Goal: Information Seeking & Learning: Find specific fact

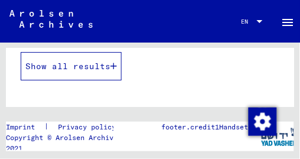
scroll to position [307, 0]
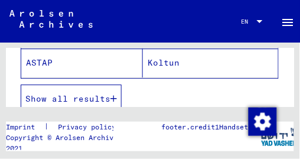
click at [107, 97] on span "Show all results" at bounding box center [67, 98] width 85 height 11
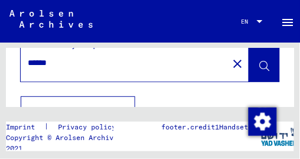
scroll to position [0, 0]
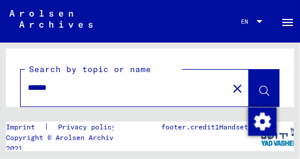
click at [66, 90] on input "******" at bounding box center [124, 87] width 193 height 12
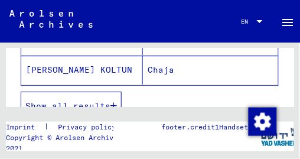
scroll to position [328, 0]
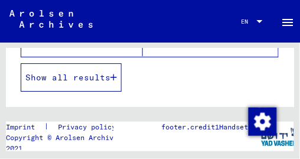
click at [73, 72] on span "Show all results" at bounding box center [67, 77] width 85 height 11
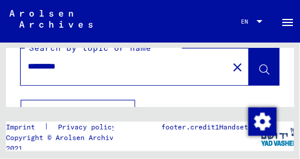
scroll to position [0, 0]
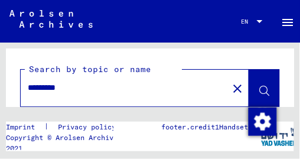
drag, startPoint x: 83, startPoint y: 87, endPoint x: 60, endPoint y: 86, distance: 23.0
click at [60, 86] on input "*********" at bounding box center [124, 87] width 193 height 12
type input "******"
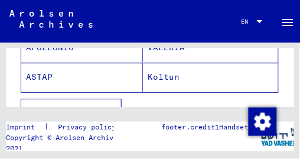
scroll to position [325, 0]
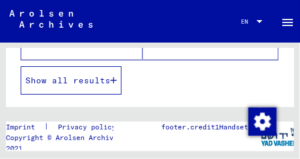
click at [80, 81] on span "Show all results" at bounding box center [67, 80] width 85 height 11
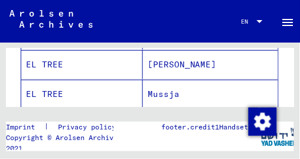
scroll to position [915, 0]
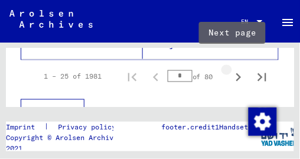
click at [230, 69] on icon "Next page" at bounding box center [238, 77] width 17 height 17
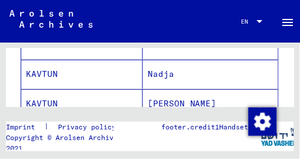
scroll to position [891, 0]
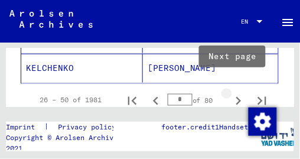
click at [236, 97] on icon "Next page" at bounding box center [238, 101] width 5 height 8
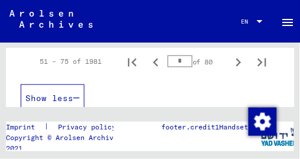
scroll to position [915, 0]
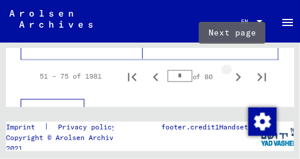
click at [232, 70] on icon "Next page" at bounding box center [238, 77] width 17 height 17
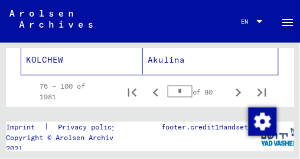
scroll to position [891, 0]
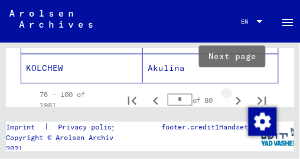
click at [236, 97] on icon "Next page" at bounding box center [238, 101] width 5 height 8
type input "*"
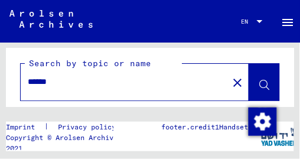
scroll to position [0, 0]
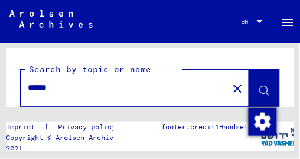
click at [28, 91] on div "******" at bounding box center [121, 87] width 200 height 27
click at [29, 89] on input "******" at bounding box center [124, 87] width 193 height 12
type input "**********"
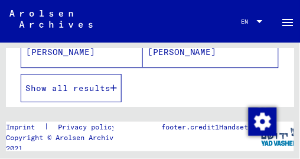
scroll to position [328, 0]
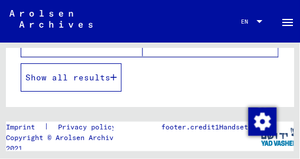
click at [38, 85] on button "Show all results" at bounding box center [71, 77] width 101 height 28
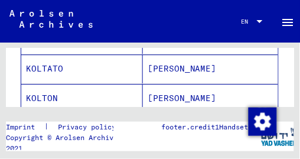
scroll to position [682, 0]
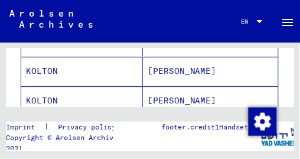
click at [44, 68] on mat-cell "KOLTON" at bounding box center [81, 71] width 121 height 29
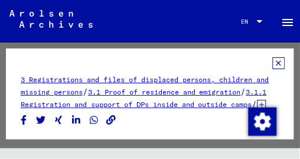
click at [274, 62] on icon at bounding box center [278, 63] width 12 height 12
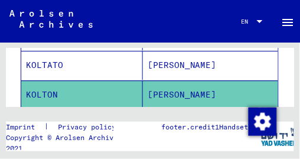
scroll to position [684, 0]
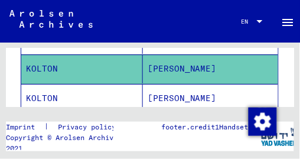
click at [108, 93] on mat-cell "KOLTON" at bounding box center [81, 98] width 121 height 29
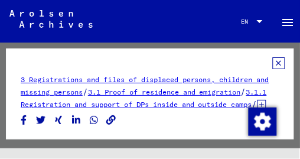
click at [274, 65] on icon at bounding box center [278, 63] width 12 height 12
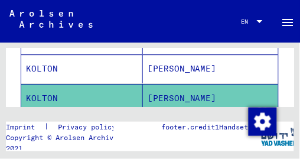
scroll to position [731, 0]
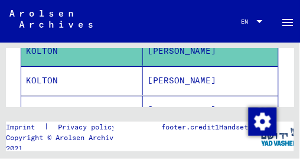
click at [45, 73] on mat-cell "KOLTON" at bounding box center [81, 80] width 121 height 29
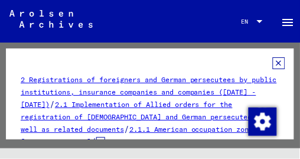
click at [275, 60] on icon at bounding box center [278, 63] width 12 height 12
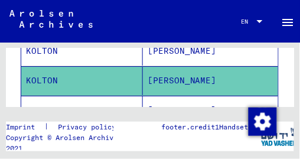
scroll to position [778, 0]
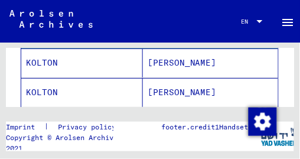
click at [45, 58] on mat-cell "KOLTON" at bounding box center [81, 62] width 121 height 29
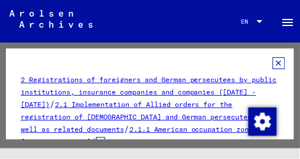
click at [274, 63] on icon at bounding box center [278, 63] width 12 height 12
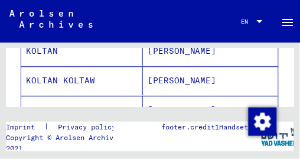
scroll to position [637, 0]
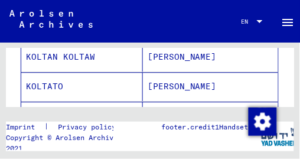
click at [165, 54] on mat-cell "[PERSON_NAME]" at bounding box center [210, 56] width 135 height 29
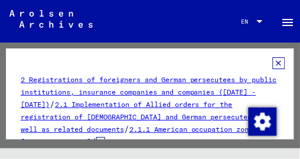
click at [275, 61] on icon at bounding box center [278, 63] width 12 height 12
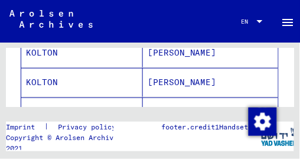
scroll to position [825, 0]
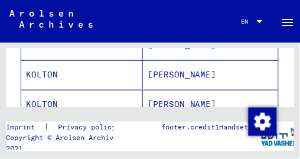
click at [169, 72] on mat-cell "[PERSON_NAME]" at bounding box center [210, 74] width 135 height 29
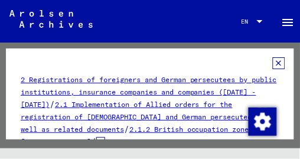
click at [274, 64] on icon at bounding box center [278, 63] width 12 height 12
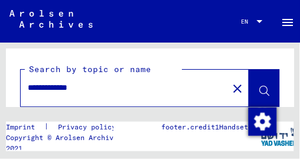
click at [87, 88] on input "**********" at bounding box center [124, 87] width 193 height 12
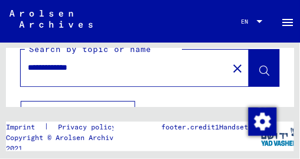
scroll to position [9, 0]
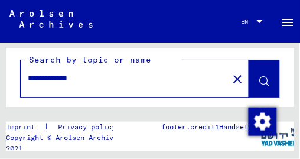
click at [259, 78] on icon at bounding box center [264, 82] width 10 height 10
click at [273, 49] on div "**********" at bounding box center [150, 75] width 288 height 73
drag, startPoint x: 57, startPoint y: 78, endPoint x: 34, endPoint y: 76, distance: 22.5
click at [34, 76] on input "**********" at bounding box center [124, 78] width 193 height 12
click at [259, 80] on icon at bounding box center [264, 82] width 10 height 10
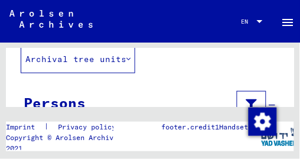
scroll to position [31, 0]
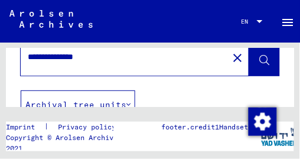
click at [98, 57] on input "**********" at bounding box center [124, 57] width 193 height 12
type input "**********"
click at [262, 60] on button at bounding box center [264, 57] width 30 height 37
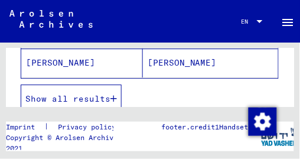
scroll to position [314, 0]
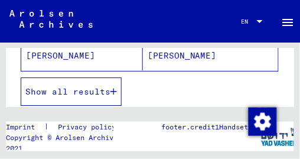
click at [121, 87] on button "Show all results" at bounding box center [71, 91] width 101 height 28
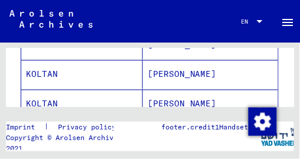
scroll to position [550, 0]
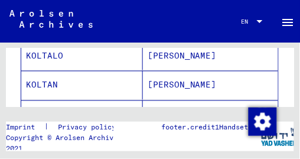
click at [169, 79] on mat-cell "[PERSON_NAME]" at bounding box center [210, 85] width 135 height 29
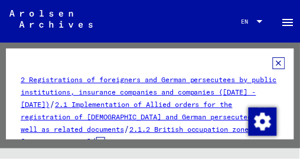
click at [274, 60] on icon at bounding box center [278, 63] width 12 height 12
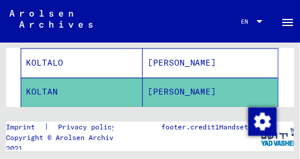
scroll to position [590, 0]
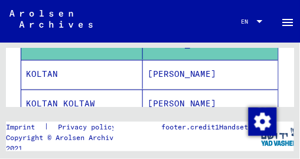
click at [175, 70] on mat-cell "[PERSON_NAME]" at bounding box center [210, 74] width 135 height 29
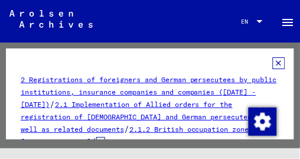
click at [274, 62] on icon at bounding box center [278, 63] width 12 height 12
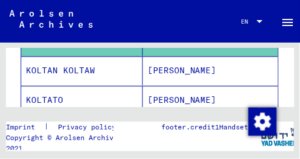
scroll to position [613, 0]
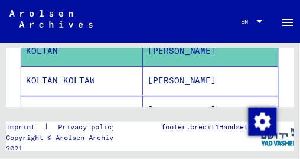
click at [164, 79] on mat-cell "[PERSON_NAME]" at bounding box center [210, 80] width 135 height 29
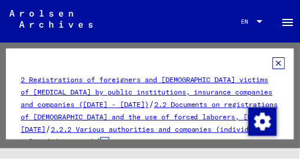
click at [275, 63] on icon at bounding box center [278, 63] width 12 height 12
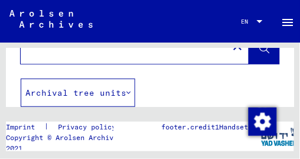
scroll to position [24, 0]
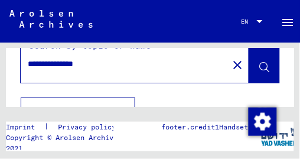
drag, startPoint x: 70, startPoint y: 65, endPoint x: 33, endPoint y: 71, distance: 37.5
click at [33, 71] on div "**********" at bounding box center [121, 64] width 200 height 27
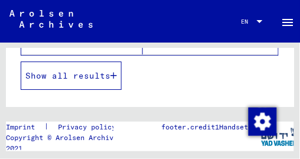
scroll to position [330, 0]
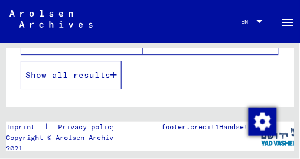
click at [117, 77] on button "Show all results" at bounding box center [71, 75] width 101 height 28
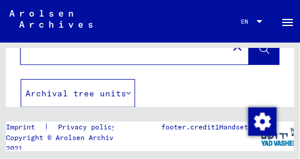
scroll to position [0, 0]
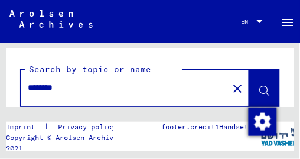
drag, startPoint x: 38, startPoint y: 85, endPoint x: -1, endPoint y: 93, distance: 40.1
click at [0, 93] on html "Search Explore archive Donate Newsletter Help Contact About us Suchen Archiv er…" at bounding box center [150, 79] width 300 height 159
type input "******"
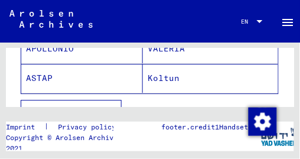
scroll to position [302, 0]
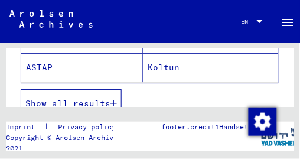
click at [108, 98] on span "Show all results" at bounding box center [67, 103] width 85 height 11
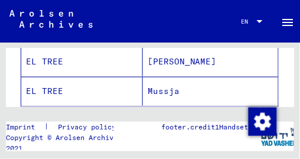
scroll to position [915, 0]
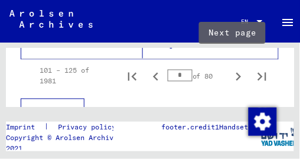
click at [230, 68] on icon "Next page" at bounding box center [238, 76] width 17 height 17
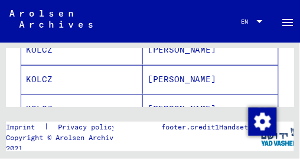
scroll to position [892, 0]
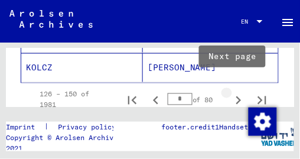
click at [235, 93] on icon "Next page" at bounding box center [238, 100] width 17 height 17
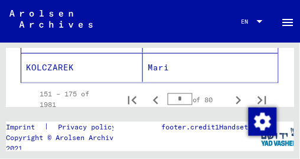
click at [235, 93] on icon "Next page" at bounding box center [238, 100] width 17 height 17
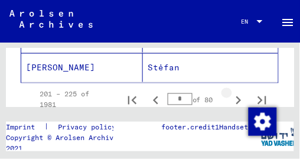
click at [236, 96] on icon "Next page" at bounding box center [238, 100] width 5 height 8
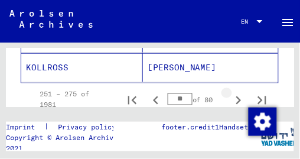
click at [236, 96] on icon "Next page" at bounding box center [238, 100] width 5 height 8
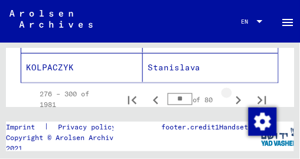
click at [236, 96] on icon "Next page" at bounding box center [238, 100] width 5 height 8
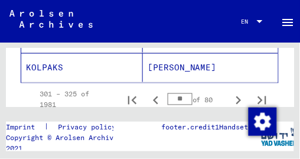
click at [236, 96] on icon "Next page" at bounding box center [238, 100] width 5 height 8
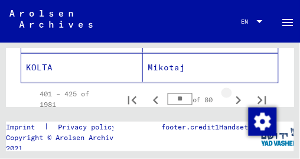
click at [236, 96] on icon "Next page" at bounding box center [238, 100] width 5 height 8
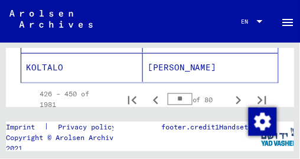
click at [236, 96] on icon "Next page" at bounding box center [238, 100] width 5 height 8
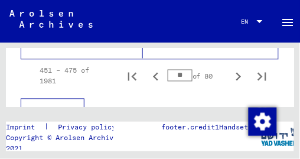
scroll to position [915, 0]
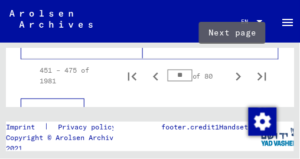
click at [236, 73] on icon "Next page" at bounding box center [238, 77] width 5 height 8
type input "**"
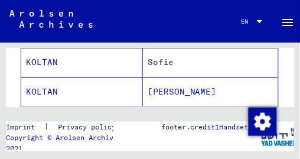
scroll to position [868, 0]
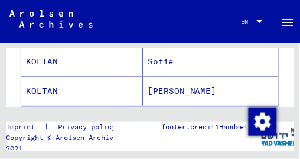
click at [39, 58] on mat-cell "KOLTAN" at bounding box center [81, 61] width 121 height 29
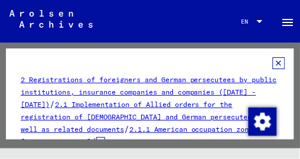
click at [272, 61] on icon at bounding box center [278, 63] width 12 height 12
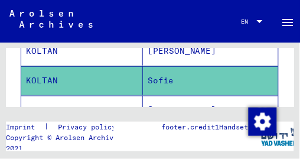
scroll to position [896, 0]
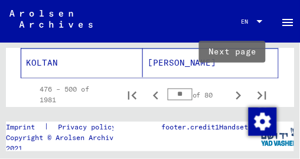
click at [236, 91] on icon "Next page" at bounding box center [238, 95] width 5 height 8
type input "**"
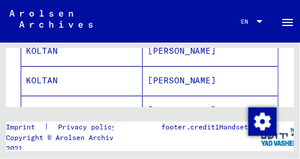
scroll to position [330, 0]
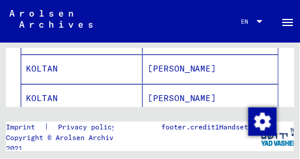
click at [156, 97] on mat-cell "[PERSON_NAME]" at bounding box center [210, 98] width 135 height 29
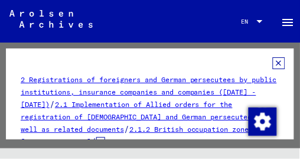
click at [273, 64] on icon at bounding box center [278, 63] width 12 height 12
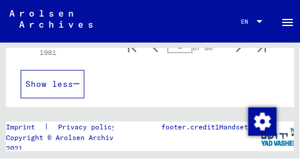
scroll to position [896, 0]
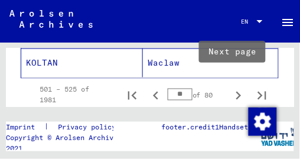
click at [236, 91] on icon "Next page" at bounding box center [238, 95] width 5 height 8
type input "**"
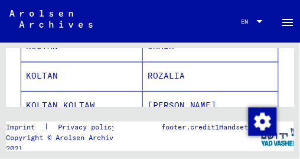
scroll to position [212, 0]
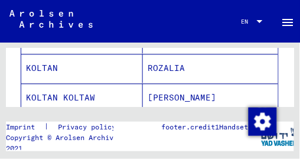
click at [170, 96] on mat-cell "[PERSON_NAME]" at bounding box center [210, 98] width 135 height 29
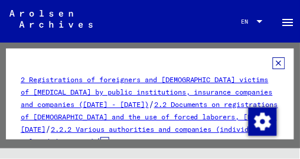
click at [272, 60] on icon at bounding box center [278, 63] width 12 height 12
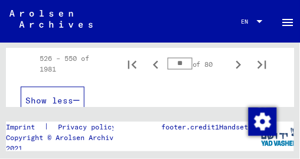
scroll to position [920, 0]
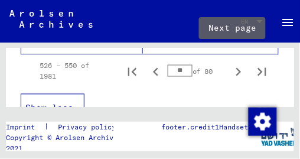
click at [232, 68] on icon "Next page" at bounding box center [238, 72] width 17 height 17
click at [236, 68] on icon "Next page" at bounding box center [238, 72] width 5 height 8
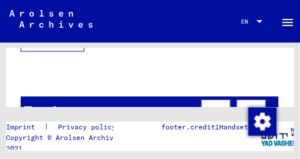
scroll to position [896, 0]
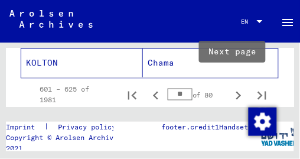
click at [231, 89] on icon "Next page" at bounding box center [238, 95] width 17 height 17
type input "**"
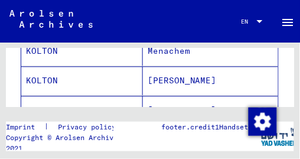
scroll to position [637, 0]
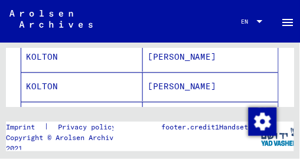
click at [170, 81] on mat-cell "[PERSON_NAME]" at bounding box center [210, 86] width 135 height 29
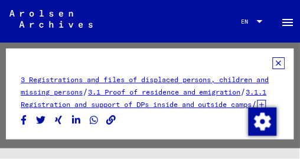
click at [274, 62] on icon at bounding box center [278, 63] width 12 height 12
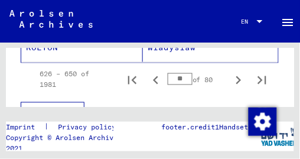
scroll to position [920, 0]
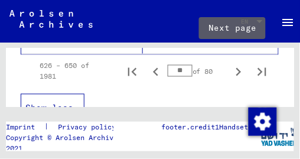
click at [236, 68] on icon "Next page" at bounding box center [238, 72] width 5 height 8
type input "**"
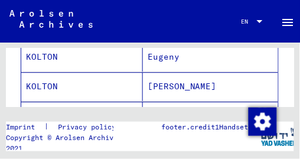
scroll to position [354, 0]
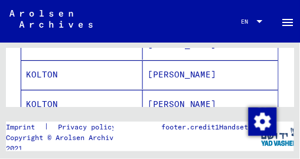
click at [170, 70] on mat-cell "[PERSON_NAME]" at bounding box center [210, 74] width 135 height 29
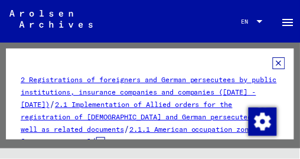
click at [274, 63] on icon at bounding box center [278, 63] width 12 height 12
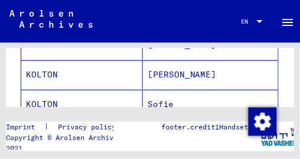
scroll to position [896, 0]
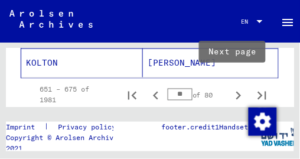
click at [233, 88] on icon "Next page" at bounding box center [238, 95] width 17 height 17
type input "**"
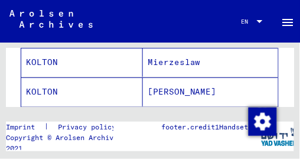
scroll to position [425, 0]
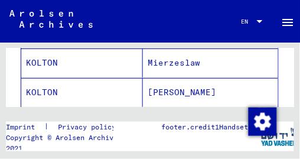
click at [175, 91] on mat-cell "[PERSON_NAME]" at bounding box center [210, 92] width 135 height 29
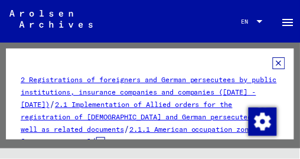
click at [276, 60] on icon at bounding box center [278, 63] width 12 height 12
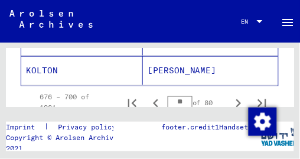
scroll to position [896, 0]
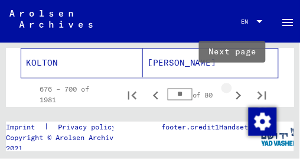
click at [231, 90] on icon "Next page" at bounding box center [238, 95] width 17 height 17
type input "**"
